Goal: Task Accomplishment & Management: Manage account settings

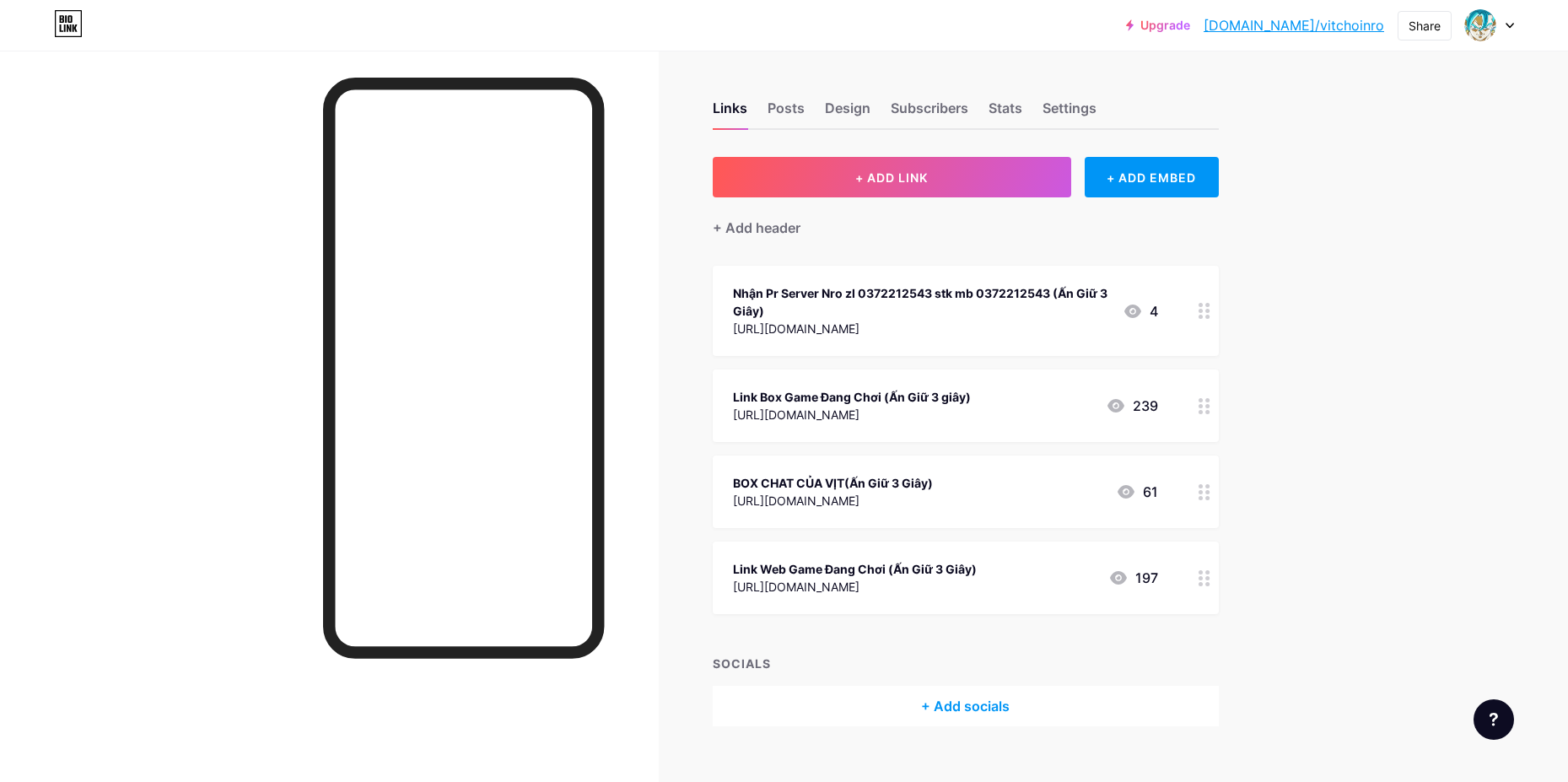
click at [1217, 581] on div at bounding box center [1204, 578] width 28 height 73
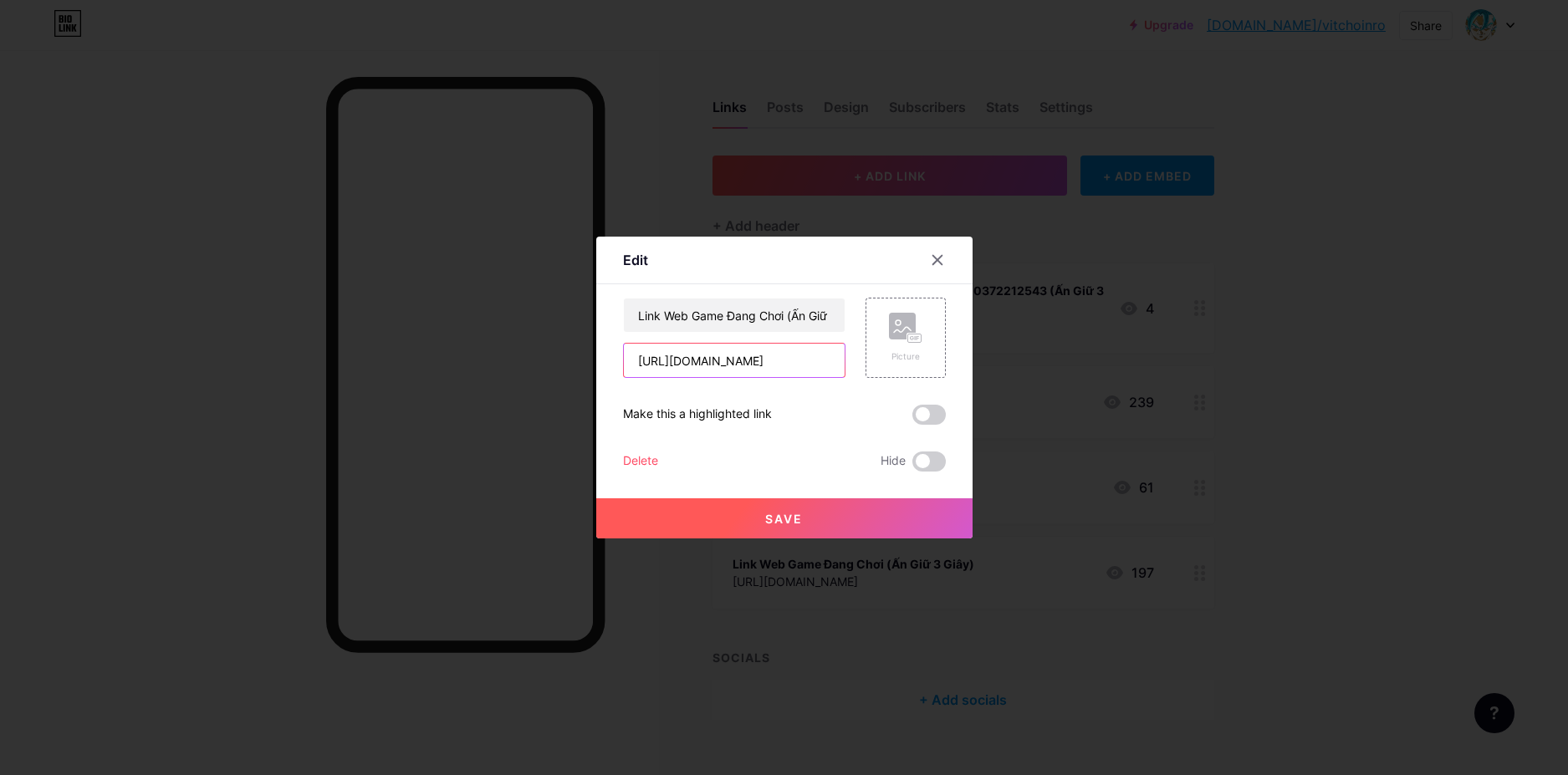
click at [805, 361] on input "[URL][DOMAIN_NAME]" at bounding box center [734, 361] width 220 height 34
paste input "[URL][DOMAIN_NAME]"
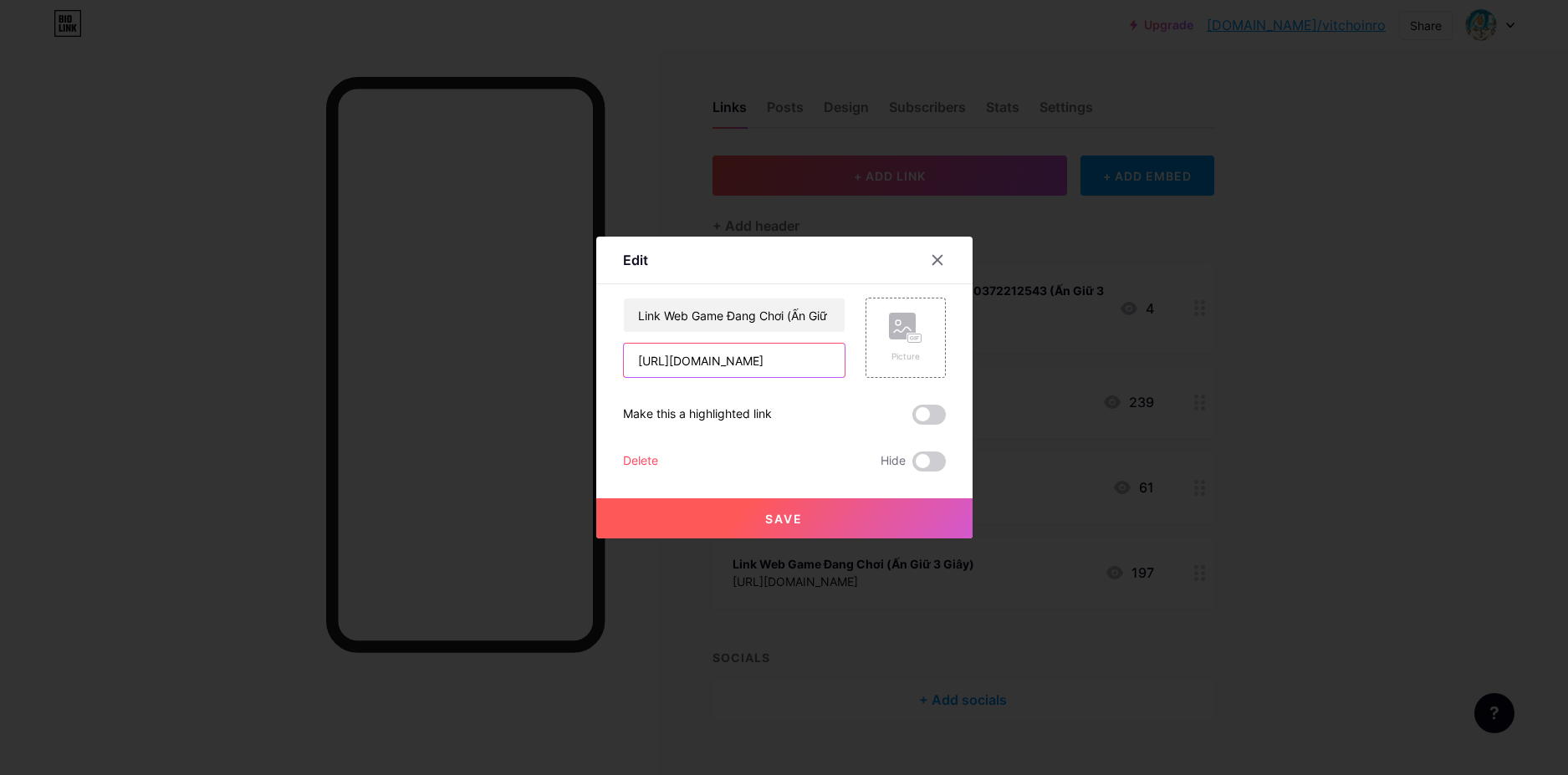
type input "[URL][DOMAIN_NAME]"
click at [743, 492] on div "Save" at bounding box center [784, 505] width 377 height 67
click at [741, 519] on button "Save" at bounding box center [784, 518] width 377 height 41
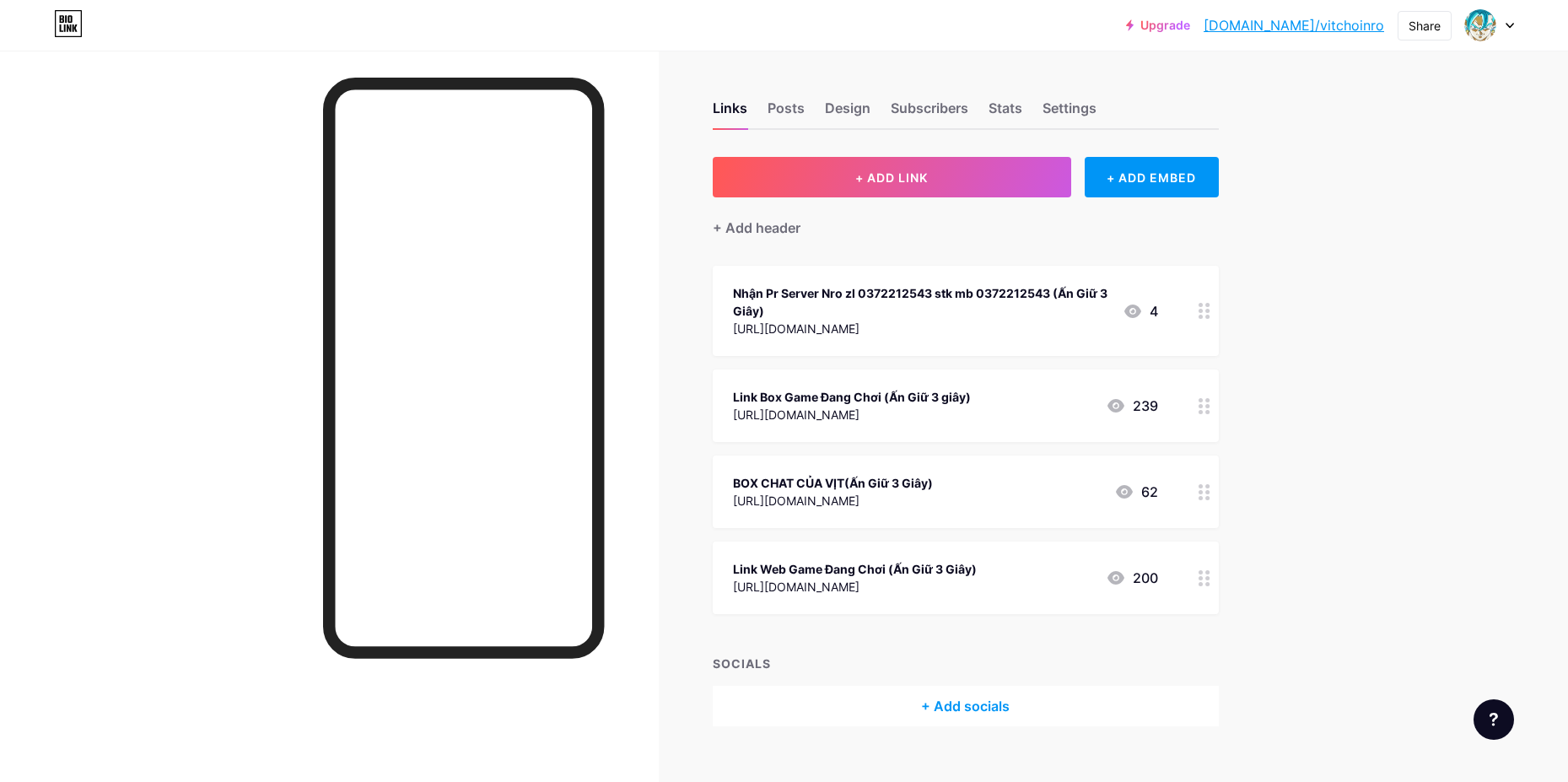
click at [1371, 385] on div "Upgrade [DOMAIN_NAME]/vitcho... [DOMAIN_NAME]/vitchoinro Share Switch accounts …" at bounding box center [784, 405] width 1568 height 810
click at [1202, 399] on circle at bounding box center [1200, 400] width 4 height 4
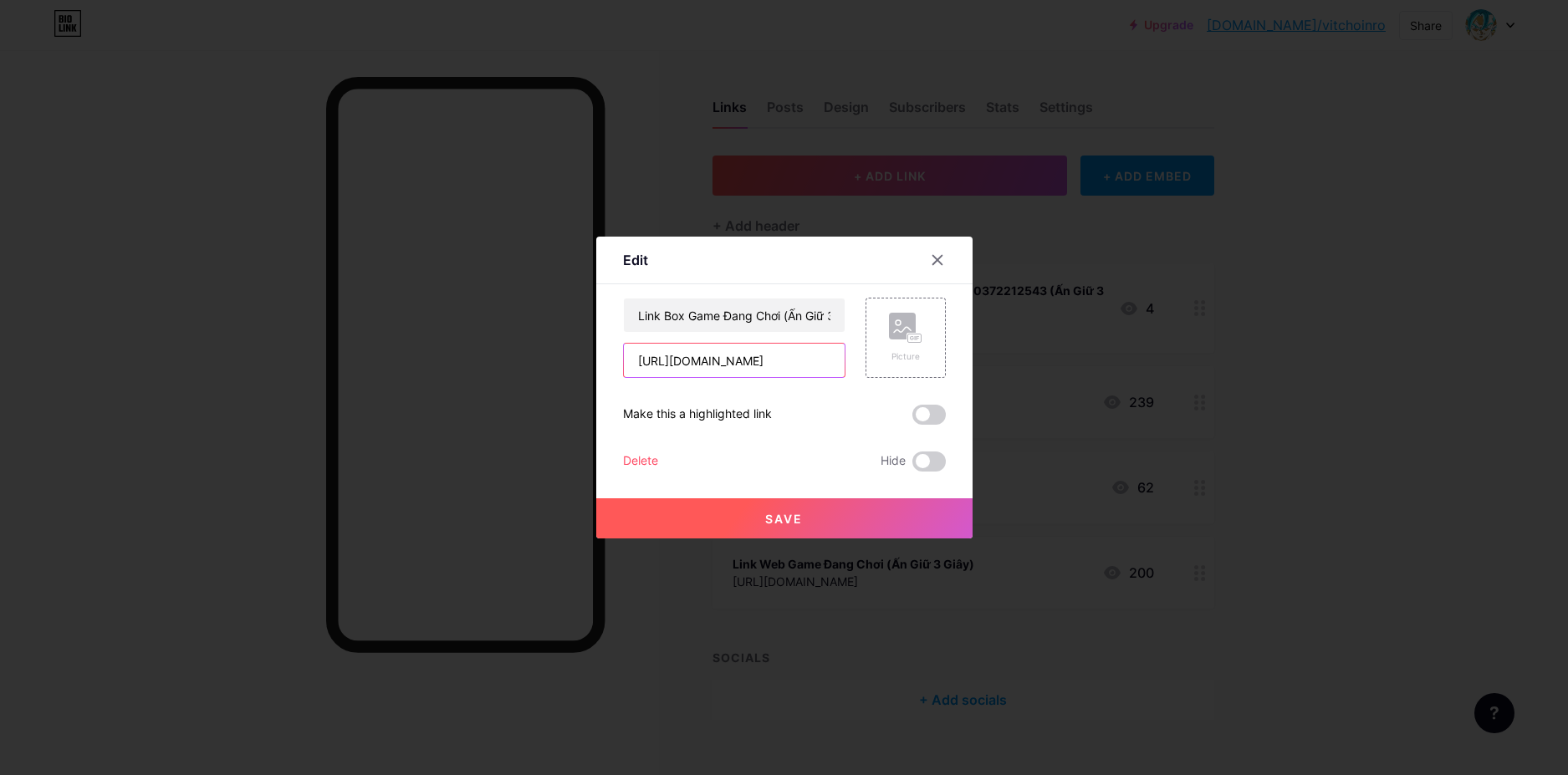
click at [829, 356] on input "[URL][DOMAIN_NAME]" at bounding box center [734, 361] width 220 height 34
paste input "[URL][DOMAIN_NAME]"
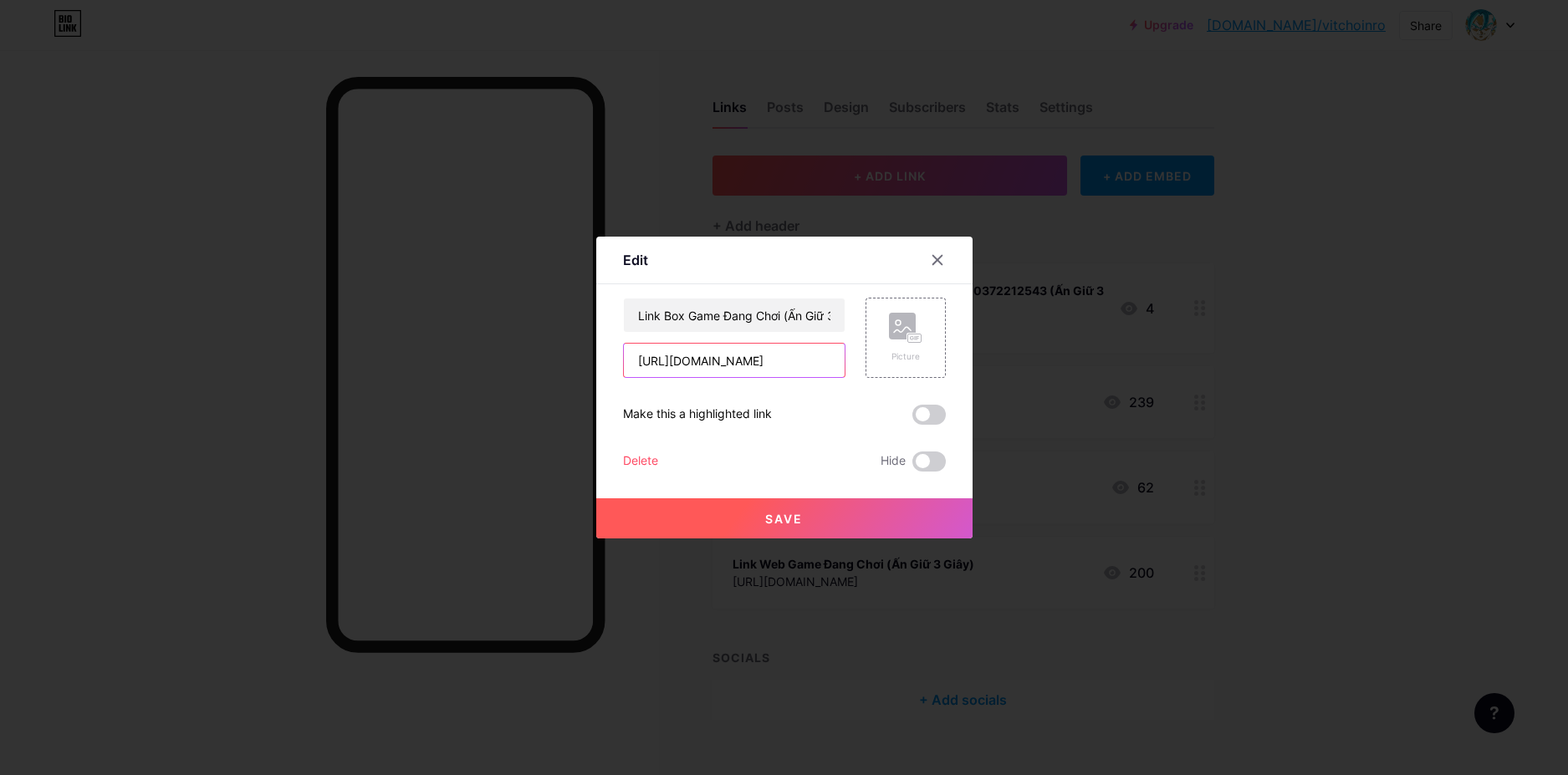
type input "[URL][DOMAIN_NAME]"
click at [845, 505] on button "Save" at bounding box center [784, 518] width 377 height 41
